Goal: Information Seeking & Learning: Learn about a topic

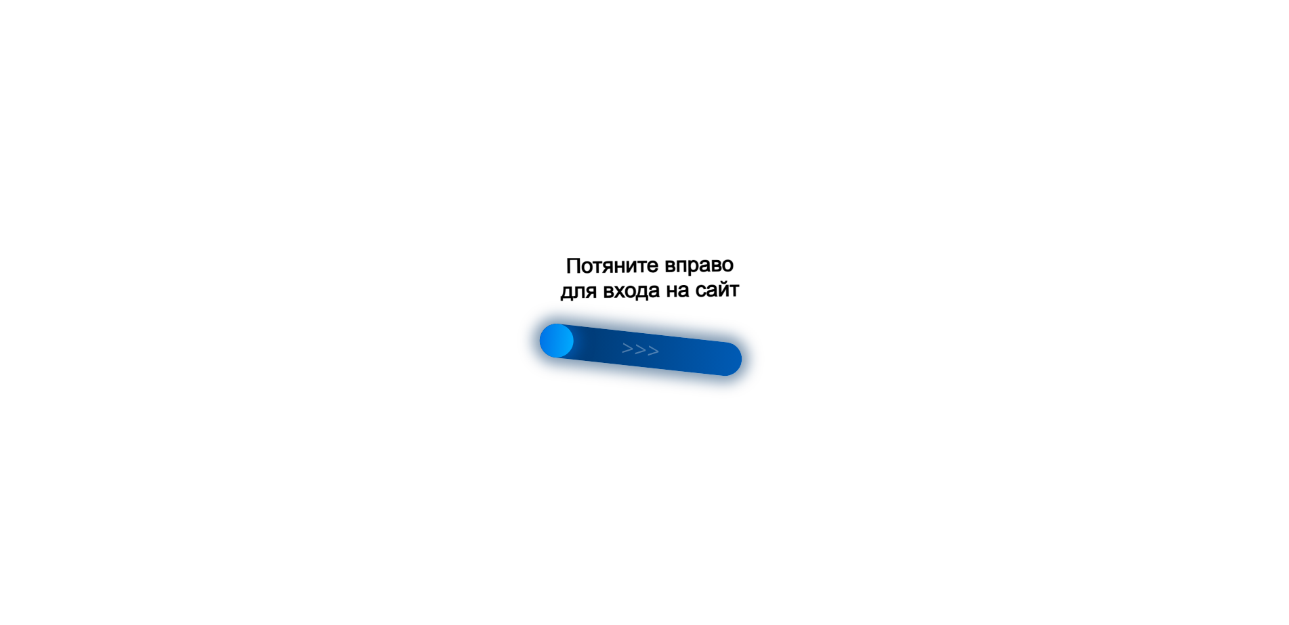
scroll to position [880, 0]
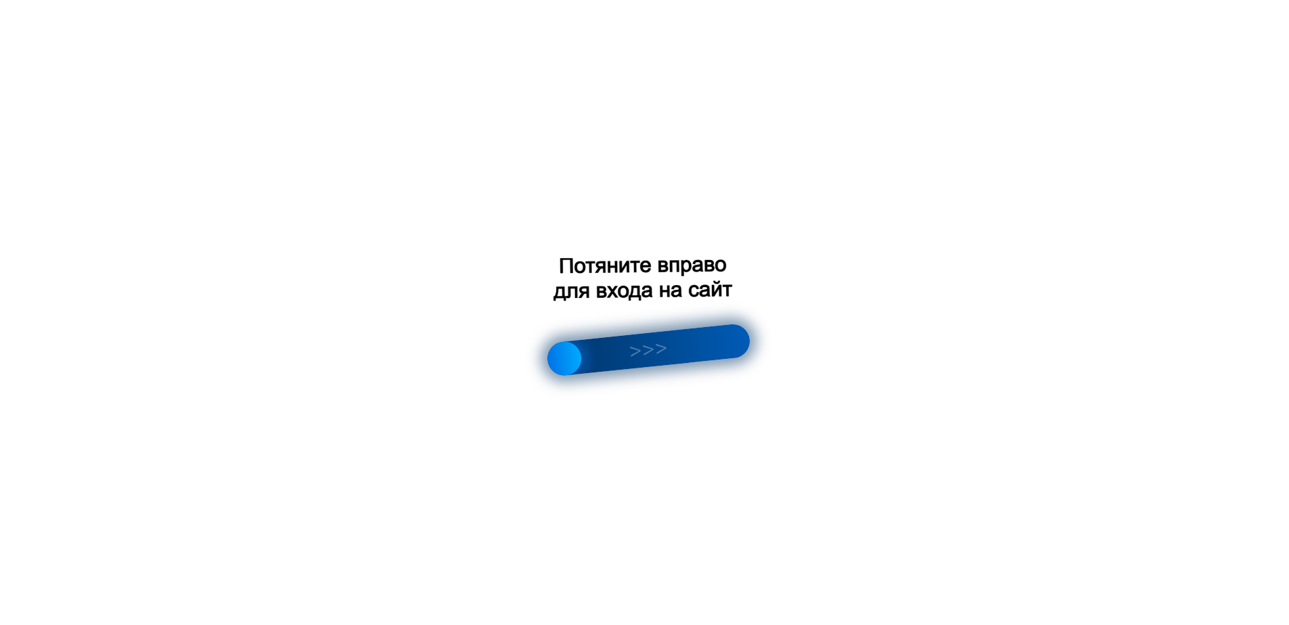
scroll to position [948, 0]
